Goal: Communication & Community: Participate in discussion

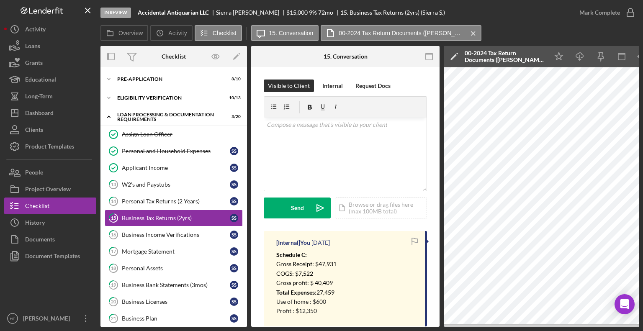
scroll to position [194, 0]
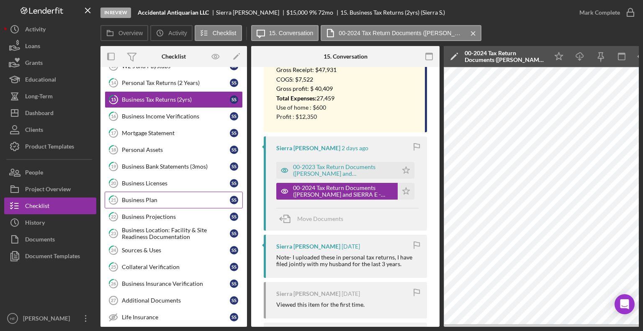
click at [195, 197] on div "Business Plan" at bounding box center [176, 200] width 108 height 7
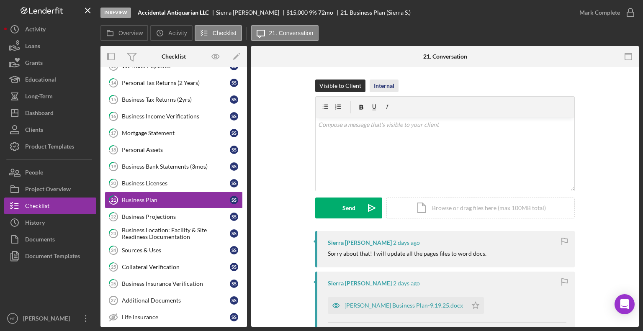
click at [377, 87] on div "Internal" at bounding box center [384, 86] width 21 height 13
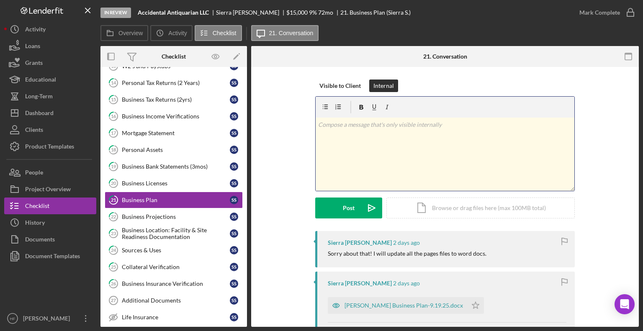
click at [374, 164] on div "v Color teal Color pink Remove color Add row above Add row below Add column bef…" at bounding box center [445, 154] width 259 height 73
click at [346, 160] on div "v Color teal Color pink Remove color Add row above Add row below Add column bef…" at bounding box center [445, 154] width 259 height 73
click at [319, 123] on p "What are the responsible" at bounding box center [445, 124] width 254 height 9
click at [405, 126] on p "Note : What are the responsible" at bounding box center [445, 124] width 254 height 9
click at [514, 128] on p "Note : What are the responsibilities of the to new hires and what are yours" at bounding box center [445, 124] width 254 height 9
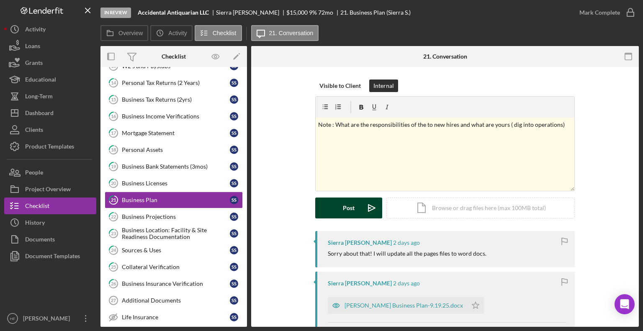
click at [337, 207] on button "Post Icon/icon-invite-send" at bounding box center [348, 208] width 67 height 21
